Goal: Task Accomplishment & Management: Complete application form

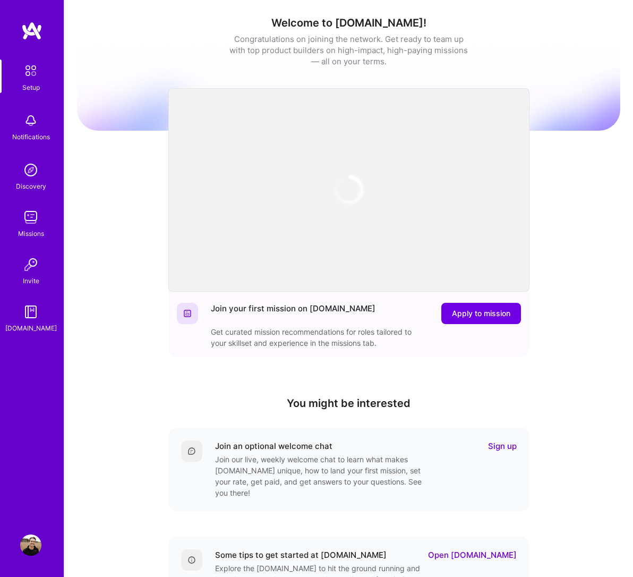
click at [29, 129] on img at bounding box center [30, 120] width 21 height 21
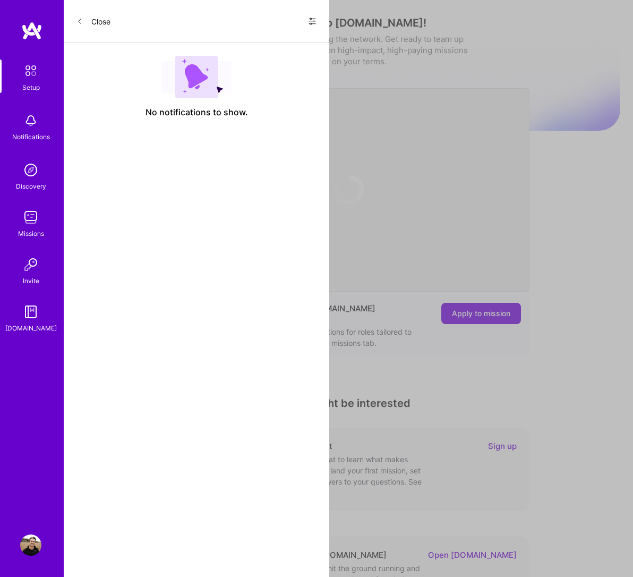
click at [314, 21] on icon at bounding box center [312, 21] width 8 height 8
click at [267, 41] on span "Show all notifications" at bounding box center [238, 43] width 74 height 11
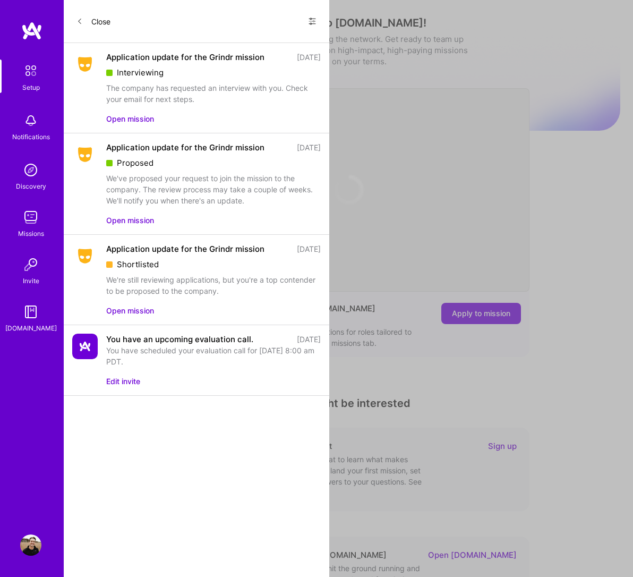
click at [87, 22] on button "Close" at bounding box center [93, 21] width 34 height 17
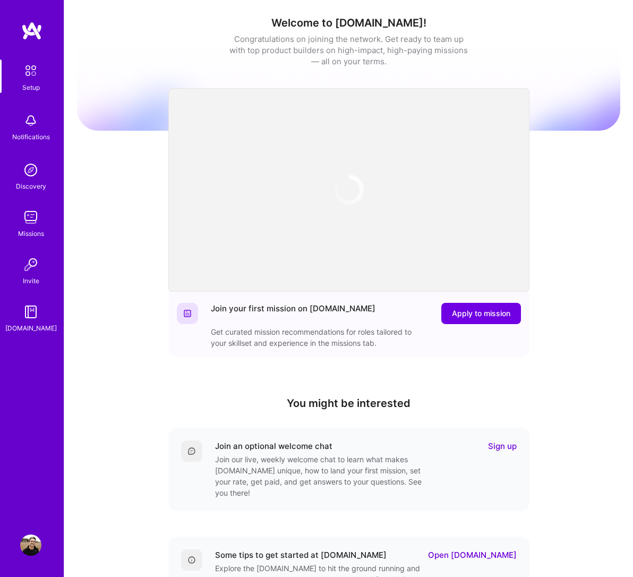
click at [24, 544] on img at bounding box center [30, 544] width 21 height 21
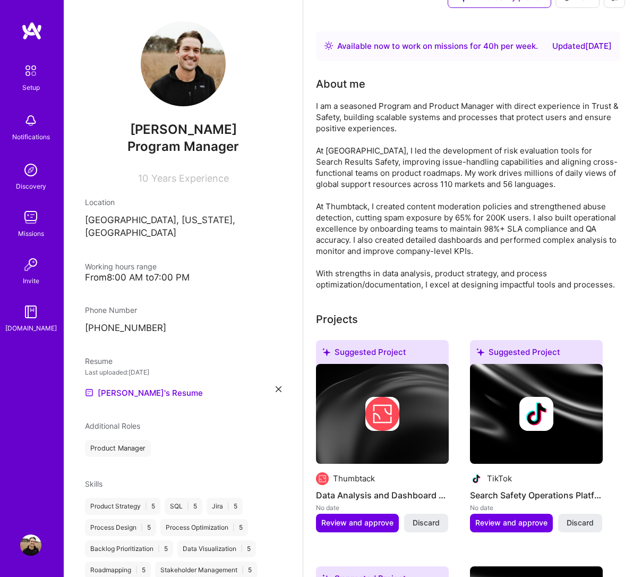
click at [26, 217] on img at bounding box center [30, 217] width 21 height 21
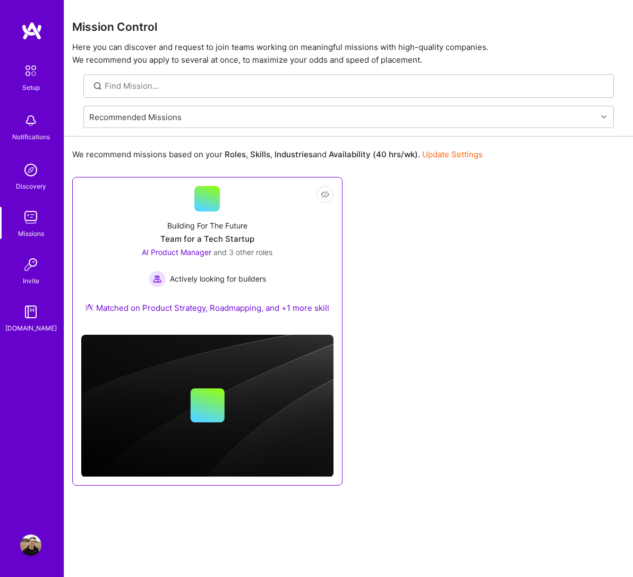
click at [256, 207] on link "Not Interested Building For The Future Team for a Tech Startup AI Product Manag…" at bounding box center [207, 256] width 252 height 140
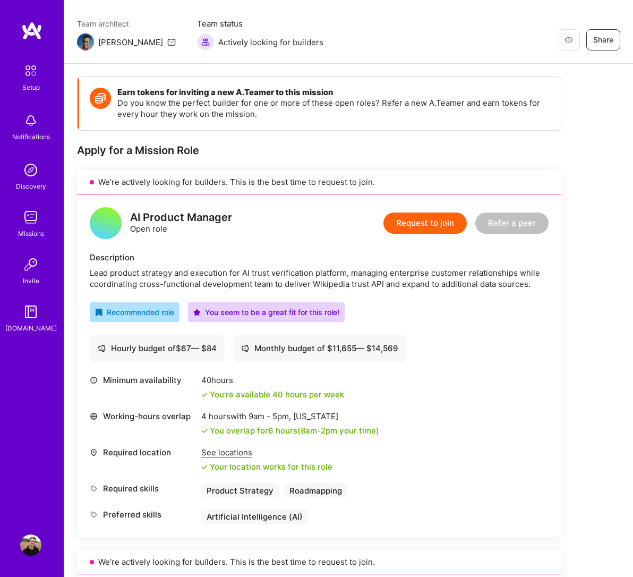
scroll to position [78, 0]
click at [425, 226] on button "Request to join" at bounding box center [424, 223] width 83 height 21
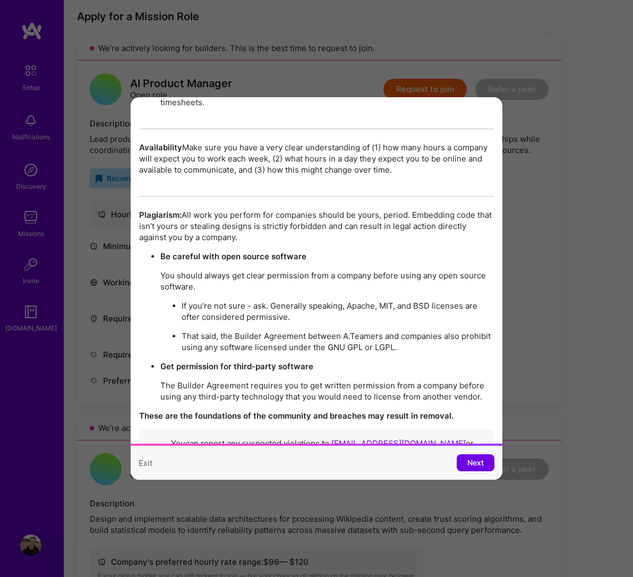
scroll to position [214, 0]
click at [468, 468] on span "Next" at bounding box center [475, 462] width 16 height 11
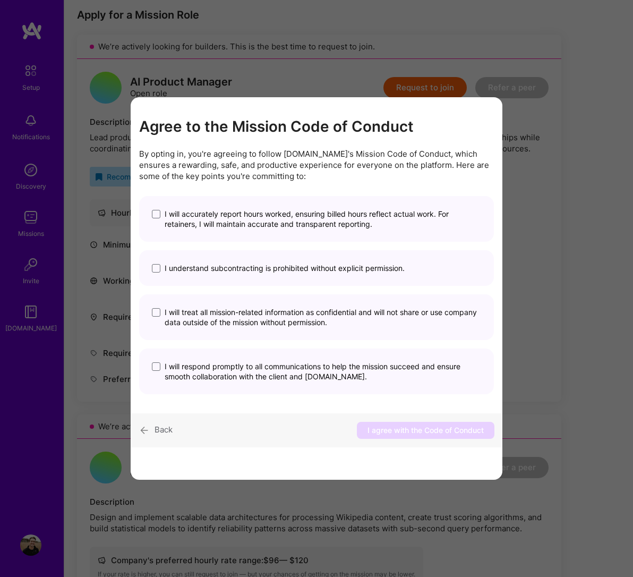
scroll to position [0, 0]
click at [157, 218] on span "modal" at bounding box center [156, 214] width 8 height 8
click at [0, 0] on input "I will accurately report hours worked, ensuring billed hours reflect actual wor…" at bounding box center [0, 0] width 0 height 0
click at [155, 272] on span "modal" at bounding box center [156, 268] width 8 height 8
click at [0, 0] on input "I understand subcontracting is prohibited without explicit permission." at bounding box center [0, 0] width 0 height 0
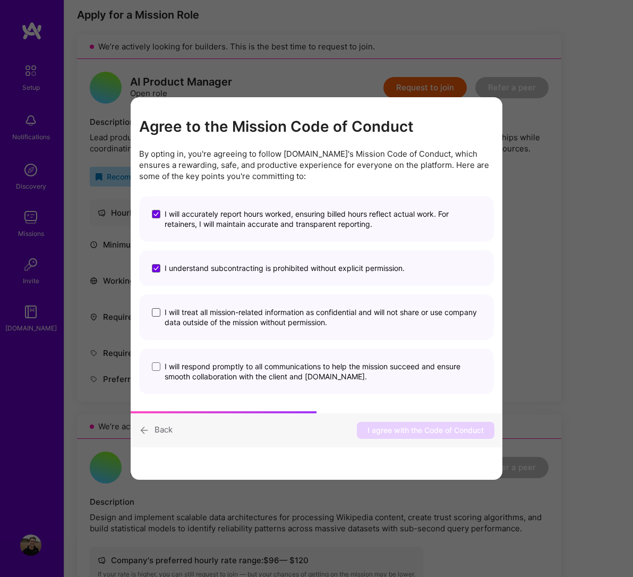
click at [155, 316] on span "modal" at bounding box center [156, 312] width 8 height 8
click at [0, 0] on input "I will treat all mission-related information as confidential and will not share…" at bounding box center [0, 0] width 0 height 0
click at [152, 371] on span "modal" at bounding box center [156, 366] width 8 height 8
click at [0, 0] on input "I will respond promptly to all communications to help the mission succeed and e…" at bounding box center [0, 0] width 0 height 0
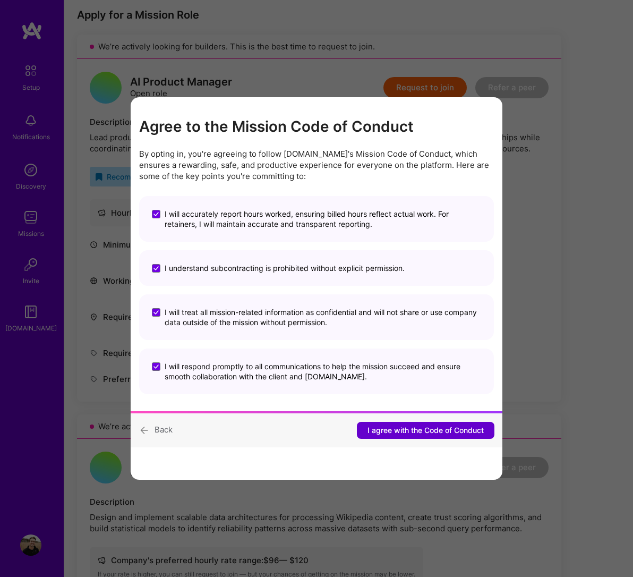
click at [428, 435] on span "I agree with the Code of Conduct" at bounding box center [425, 430] width 116 height 11
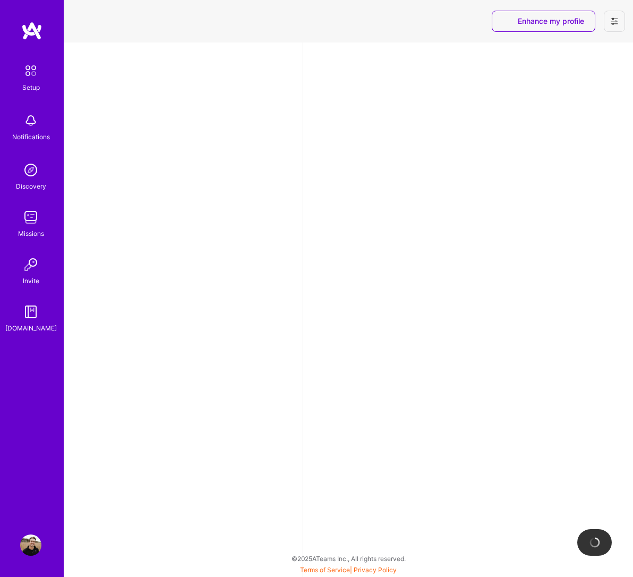
select select "US"
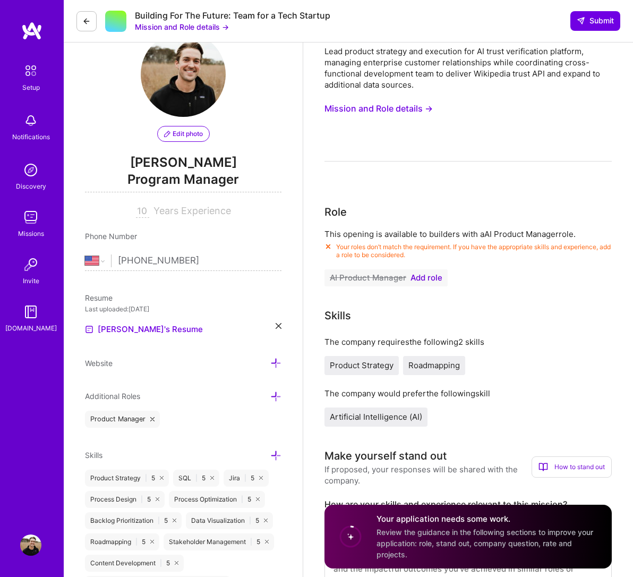
scroll to position [32, 0]
